Goal: Task Accomplishment & Management: Use online tool/utility

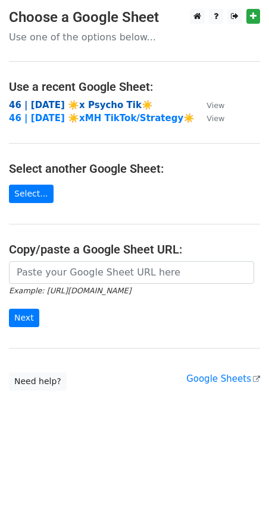
click at [70, 105] on strong "46 | [DATE] ☀️x Psycho Tik☀️" at bounding box center [81, 105] width 144 height 11
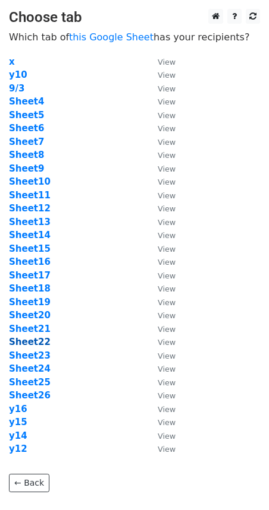
click at [36, 342] on strong "Sheet22" at bounding box center [30, 342] width 42 height 11
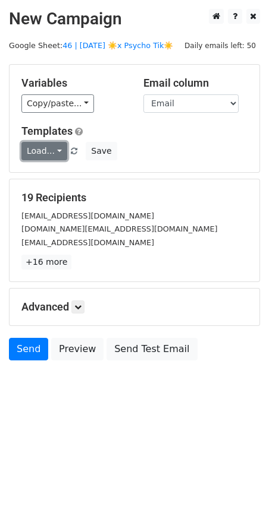
click at [52, 155] on link "Load..." at bounding box center [44, 151] width 46 height 18
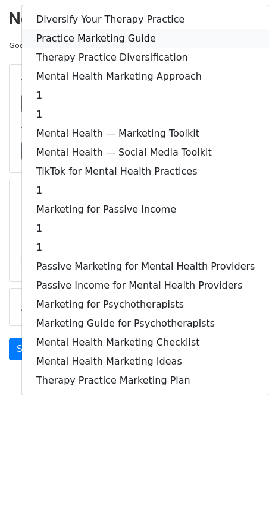
click at [127, 36] on link "Practice Marketing Guide" at bounding box center [145, 38] width 247 height 19
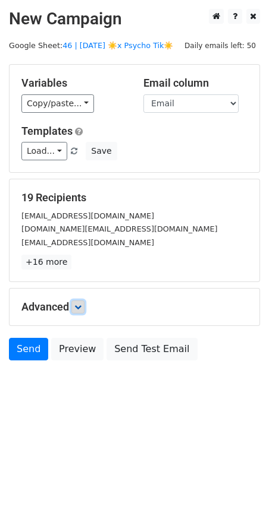
click at [81, 305] on icon at bounding box center [77, 307] width 7 height 7
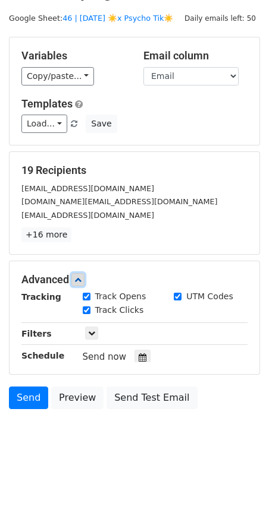
scroll to position [65, 0]
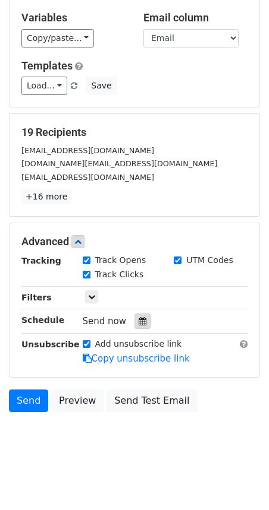
click at [134, 321] on div at bounding box center [142, 321] width 16 height 15
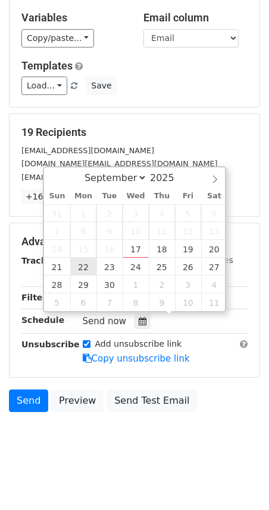
type input "2025-09-22 12:00"
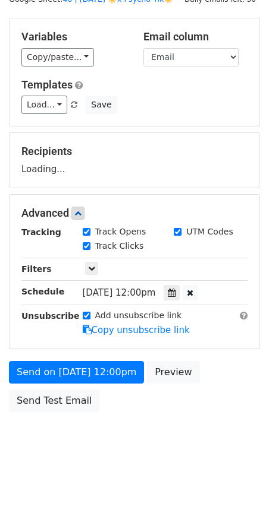
click at [91, 385] on div "Send on Sep 22 at 12:00pm Preview Send Test Email" at bounding box center [134, 389] width 269 height 57
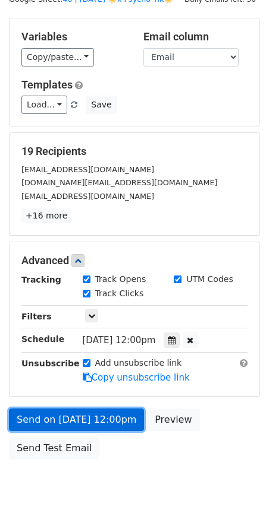
click at [77, 416] on link "Send on Sep 22 at 12:00pm" at bounding box center [76, 420] width 135 height 23
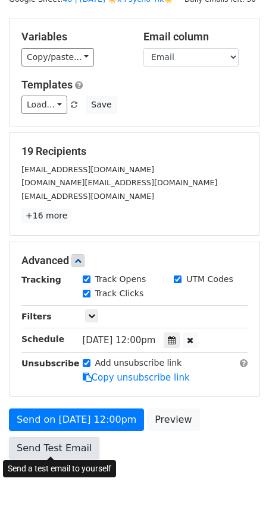
click at [49, 437] on link "Send Test Email" at bounding box center [54, 448] width 90 height 23
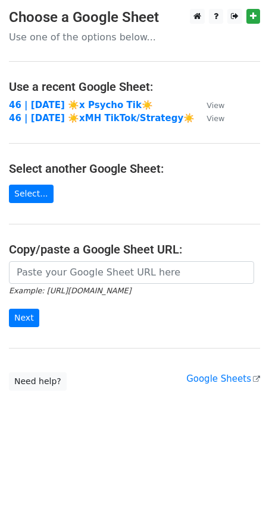
click at [89, 99] on td "46 | SEPT 3 ☀️x Psycho Tik☀️" at bounding box center [101, 106] width 185 height 14
click at [87, 103] on strong "46 | [DATE] ☀️x Psycho Tik☀️" at bounding box center [81, 105] width 144 height 11
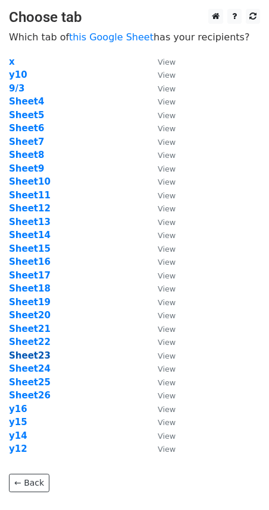
click at [27, 358] on strong "Sheet23" at bounding box center [30, 356] width 42 height 11
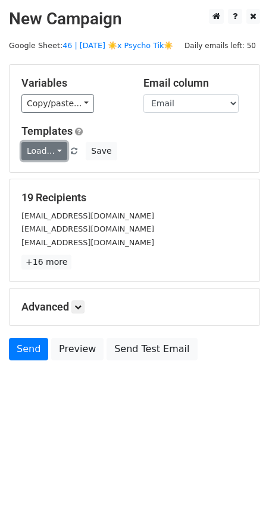
click at [46, 153] on link "Load..." at bounding box center [44, 151] width 46 height 18
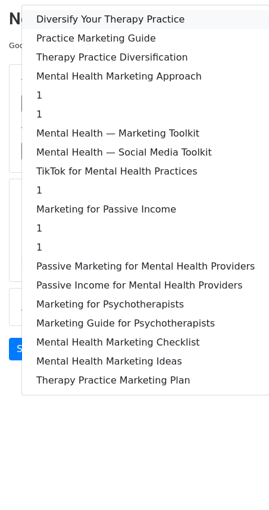
click at [100, 23] on link "Diversify Your Therapy Practice" at bounding box center [145, 19] width 247 height 19
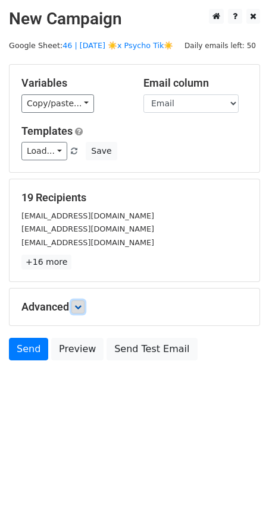
click at [78, 309] on icon at bounding box center [77, 307] width 7 height 7
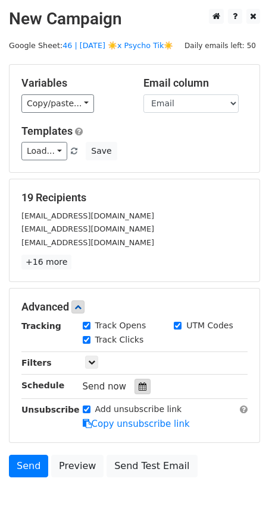
click at [138, 386] on icon at bounding box center [142, 387] width 8 height 8
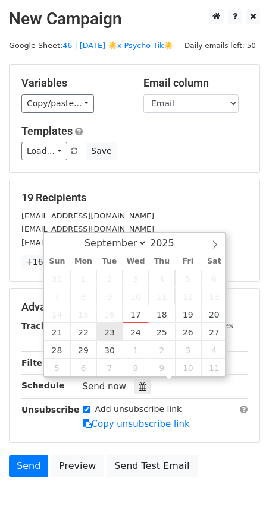
type input "2025-09-23 12:00"
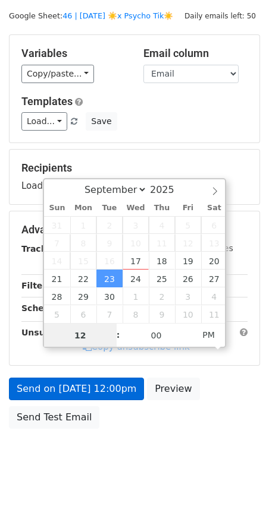
scroll to position [43, 0]
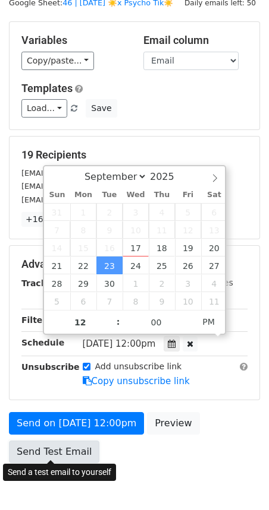
click at [64, 444] on link "Send Test Email" at bounding box center [54, 452] width 90 height 23
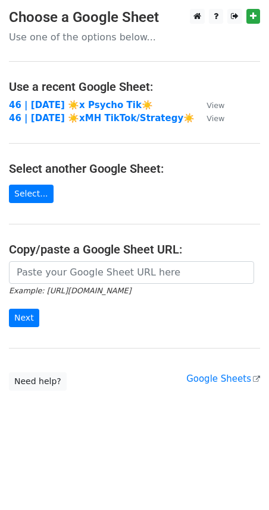
click at [111, 99] on td "46 | [DATE] ☀️x Psycho Tik☀️" at bounding box center [101, 106] width 185 height 14
click at [106, 105] on strong "46 | [DATE] ☀️x Psycho Tik☀️" at bounding box center [81, 105] width 144 height 11
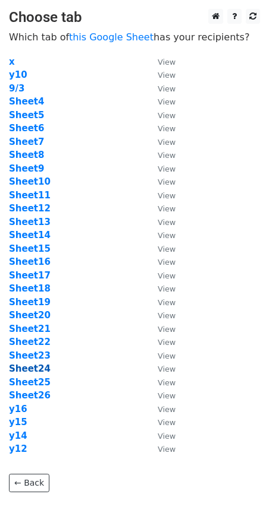
click at [38, 368] on strong "Sheet24" at bounding box center [30, 369] width 42 height 11
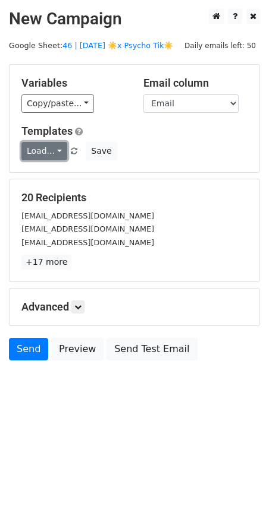
click at [45, 149] on link "Load..." at bounding box center [44, 151] width 46 height 18
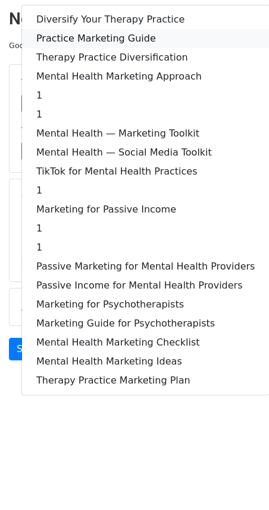
click at [125, 43] on link "Practice Marketing Guide" at bounding box center [145, 38] width 247 height 19
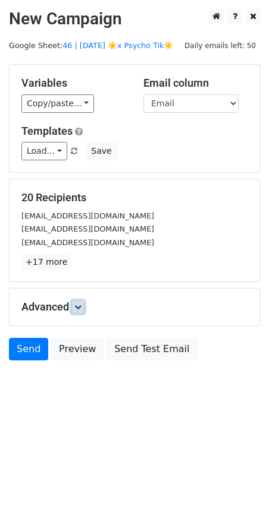
click at [80, 308] on icon at bounding box center [77, 307] width 7 height 7
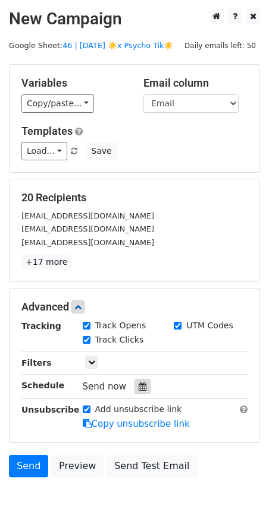
click at [138, 386] on icon at bounding box center [142, 387] width 8 height 8
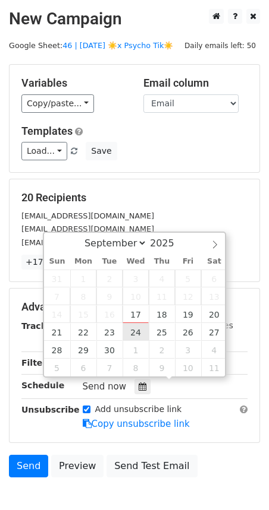
type input "2025-09-24 12:00"
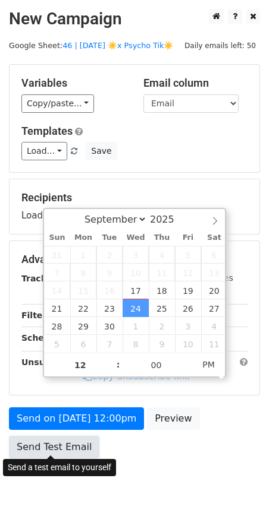
click at [81, 436] on link "Send Test Email" at bounding box center [54, 447] width 90 height 23
